Goal: Find specific page/section: Find specific page/section

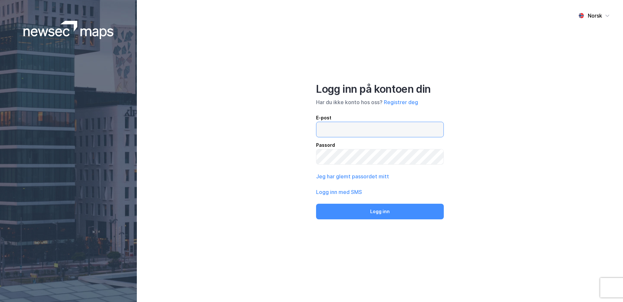
click at [348, 123] on input "email" at bounding box center [379, 129] width 127 height 15
type input "[EMAIL_ADDRESS][DOMAIN_NAME]"
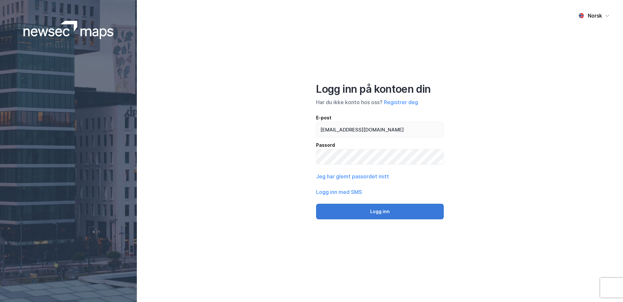
click at [373, 213] on button "Logg inn" at bounding box center [380, 212] width 128 height 16
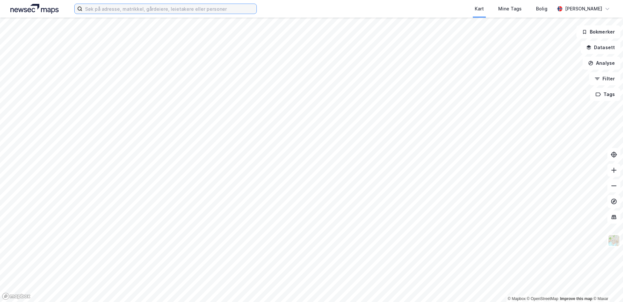
click at [145, 7] on input at bounding box center [169, 9] width 174 height 10
click at [142, 9] on input at bounding box center [169, 9] width 174 height 10
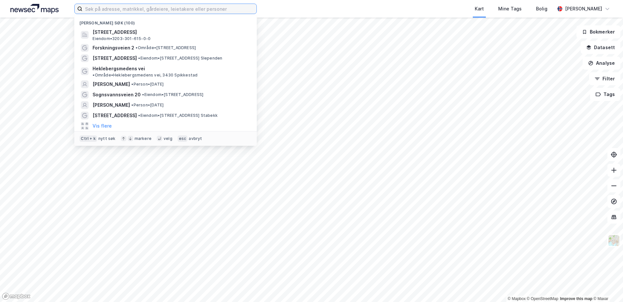
paste input "Plantegning 1. etasje, administrasjonsbygning."
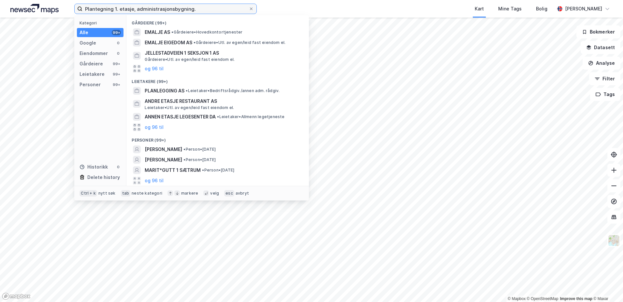
click at [196, 7] on input "Plantegning 1. etasje, administrasjonsbygning." at bounding box center [165, 9] width 166 height 10
drag, startPoint x: 181, startPoint y: 9, endPoint x: 80, endPoint y: 8, distance: 100.3
click at [80, 8] on label "Plantegning 1. etasje, administrasjonsbygning." at bounding box center [165, 9] width 182 height 10
paste input "[STREET_ADDRESS] Asker"
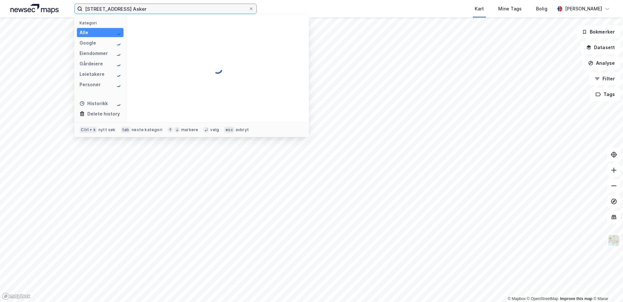
type input "[STREET_ADDRESS] Asker"
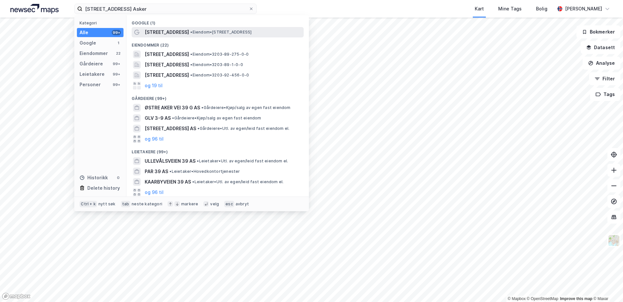
click at [190, 33] on span "•" at bounding box center [191, 32] width 2 height 5
